Goal: Transaction & Acquisition: Book appointment/travel/reservation

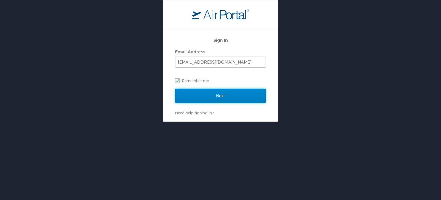
click at [199, 96] on input "Next" at bounding box center [220, 96] width 91 height 14
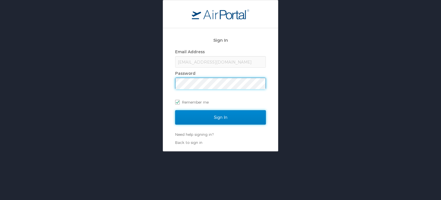
click at [216, 122] on input "Sign In" at bounding box center [220, 117] width 91 height 14
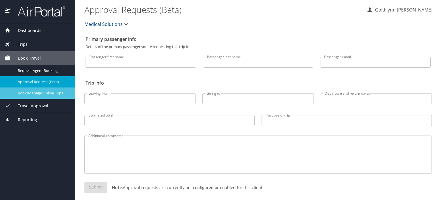
click at [41, 93] on span "Book/Manage Online Trips" at bounding box center [43, 92] width 51 height 5
